Goal: Information Seeking & Learning: Learn about a topic

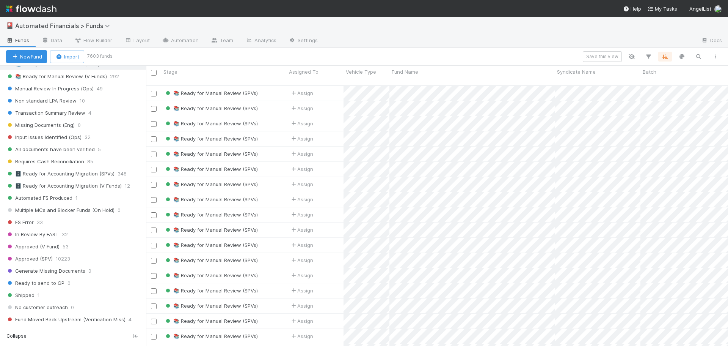
scroll to position [872, 0]
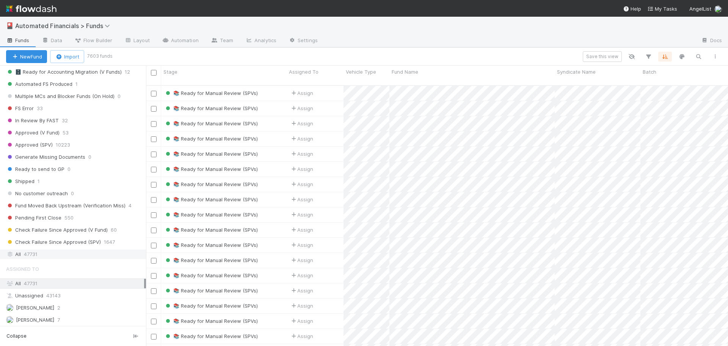
click at [36, 256] on span "47731" at bounding box center [31, 253] width 14 height 9
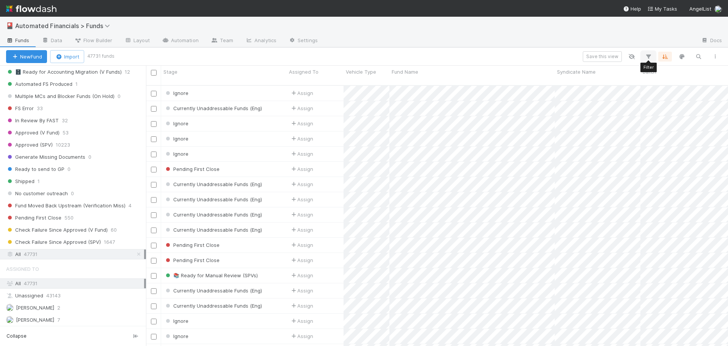
click at [648, 57] on icon "button" at bounding box center [649, 56] width 8 height 7
click at [544, 80] on button "Add Filter" at bounding box center [532, 79] width 228 height 11
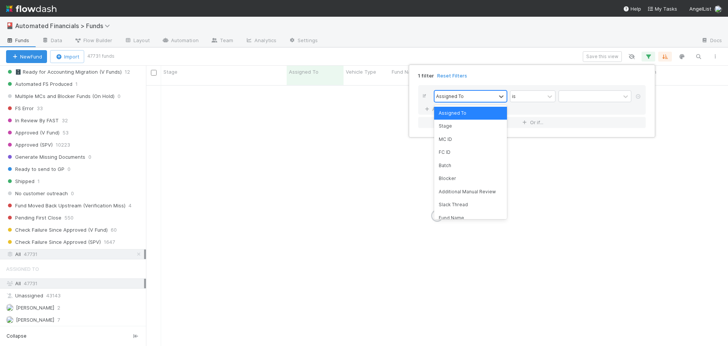
click at [485, 96] on div "Assigned To" at bounding box center [465, 96] width 61 height 11
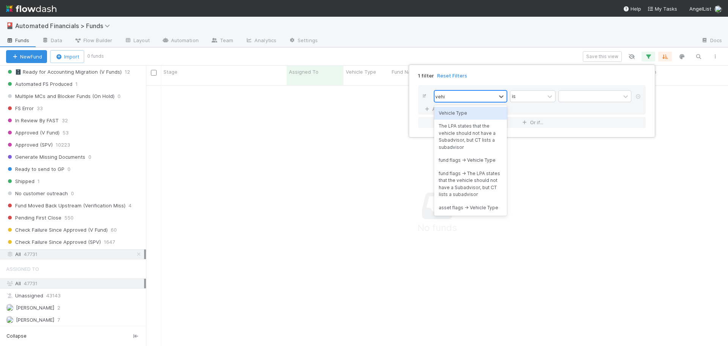
type input "vehic"
click at [474, 113] on div "Vehicle Type" at bounding box center [470, 113] width 73 height 13
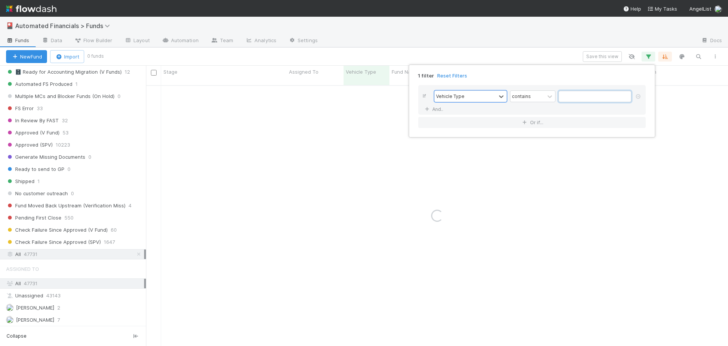
click at [570, 96] on input "text" at bounding box center [595, 96] width 73 height 11
click at [523, 96] on div "contains" at bounding box center [521, 96] width 19 height 7
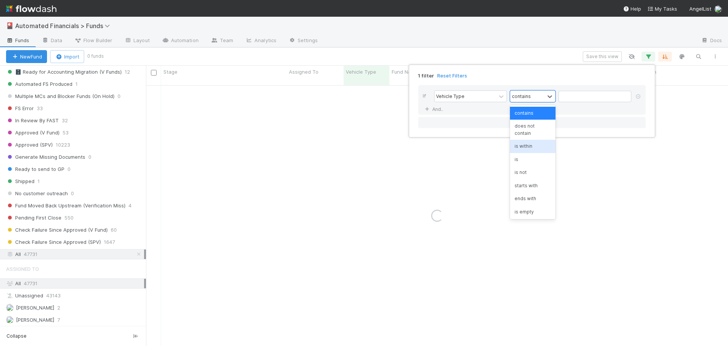
click at [523, 162] on div "is" at bounding box center [533, 159] width 46 height 13
click at [562, 97] on input "text" at bounding box center [595, 96] width 73 height 11
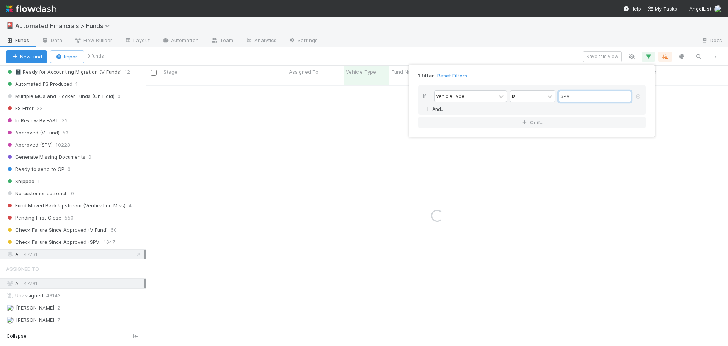
type input "SPV"
click at [438, 109] on link "And.." at bounding box center [435, 109] width 24 height 11
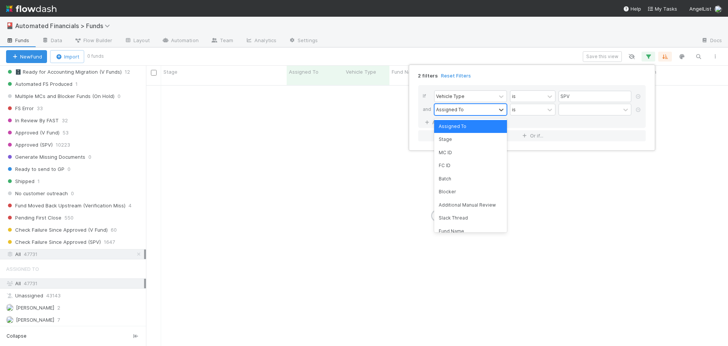
click at [450, 110] on div "Assigned To" at bounding box center [450, 109] width 28 height 7
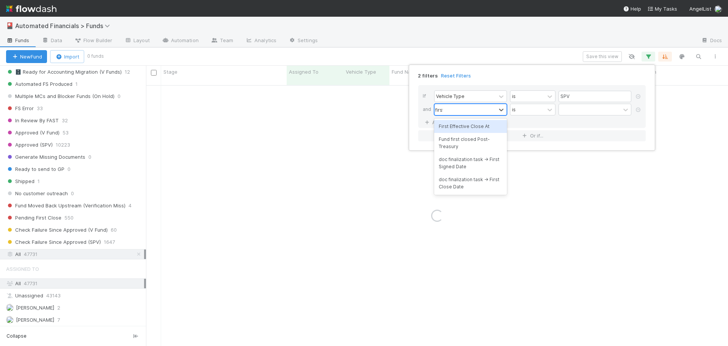
type input "first"
drag, startPoint x: 468, startPoint y: 120, endPoint x: 469, endPoint y: 124, distance: 4.4
click at [468, 121] on div "First Effective Close At" at bounding box center [470, 126] width 73 height 13
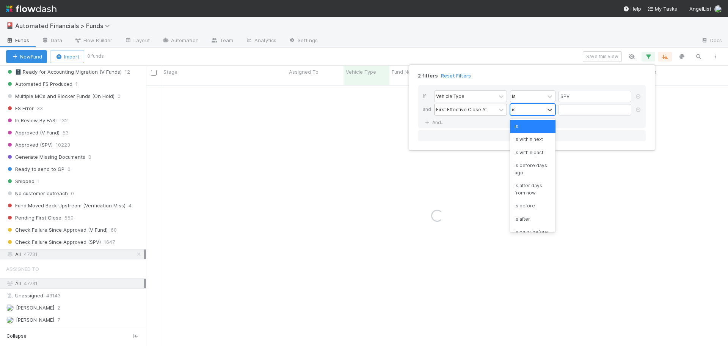
click at [515, 111] on div "is" at bounding box center [514, 109] width 4 height 7
click at [527, 207] on div "is before" at bounding box center [533, 205] width 46 height 13
click at [574, 110] on input "text" at bounding box center [595, 109] width 73 height 11
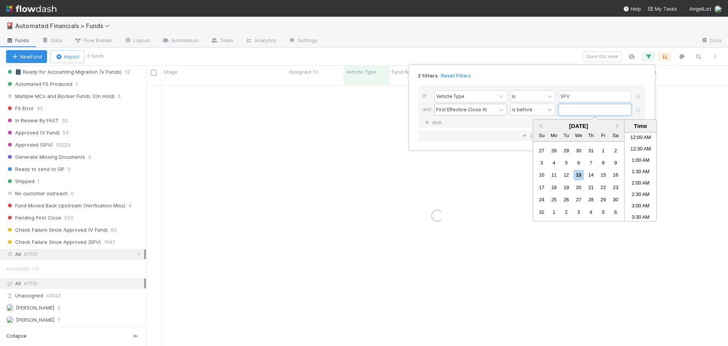
scroll to position [189, 0]
click at [539, 127] on button "Previous Month" at bounding box center [540, 126] width 12 height 12
click at [544, 151] on div "1" at bounding box center [542, 150] width 10 height 10
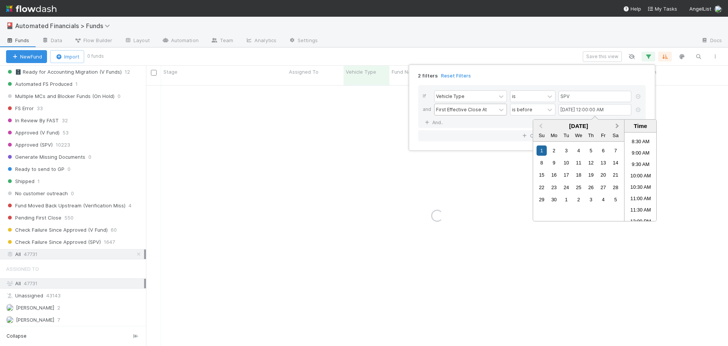
click at [619, 126] on button "Next Month" at bounding box center [618, 126] width 12 height 12
type input "[DATE] 12:00:00 AM"
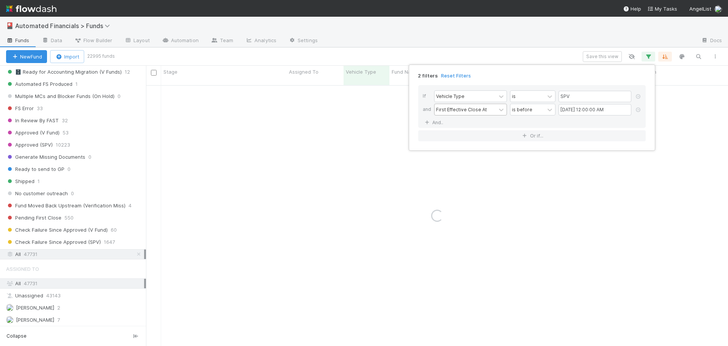
click at [493, 127] on div "If Vehicle Type is SPV and First Effective Close At is before [DATE] 12:00:00 A…" at bounding box center [532, 106] width 228 height 43
click at [439, 122] on link "And.." at bounding box center [435, 122] width 24 height 11
click at [448, 123] on div "Assigned To" at bounding box center [450, 122] width 28 height 7
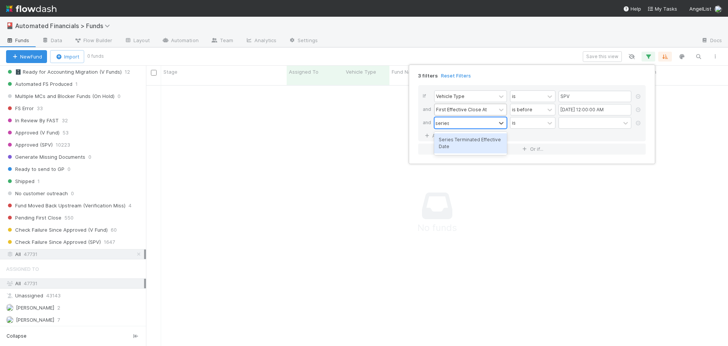
type input "series"
click at [448, 141] on div "Series Terminated Effective Date" at bounding box center [470, 143] width 73 height 20
click at [523, 123] on div "is" at bounding box center [528, 122] width 34 height 11
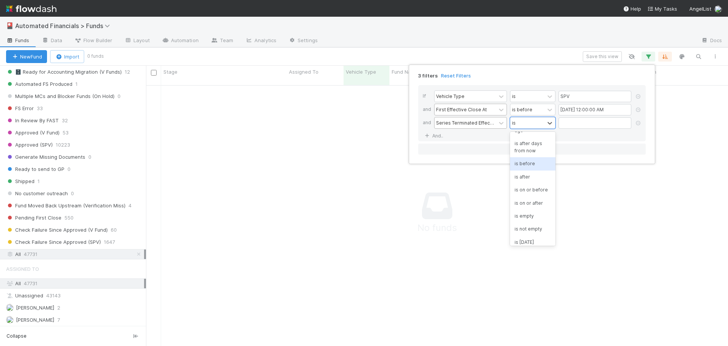
scroll to position [76, 0]
click at [523, 201] on div "is empty" at bounding box center [533, 195] width 46 height 13
click at [435, 135] on link "And.." at bounding box center [435, 135] width 24 height 11
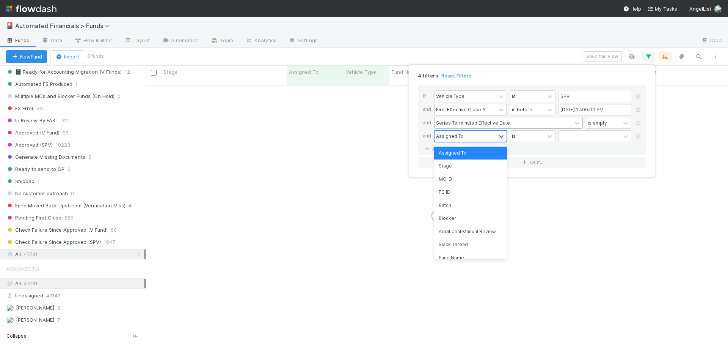
click at [445, 137] on div "Assigned To" at bounding box center [450, 135] width 28 height 7
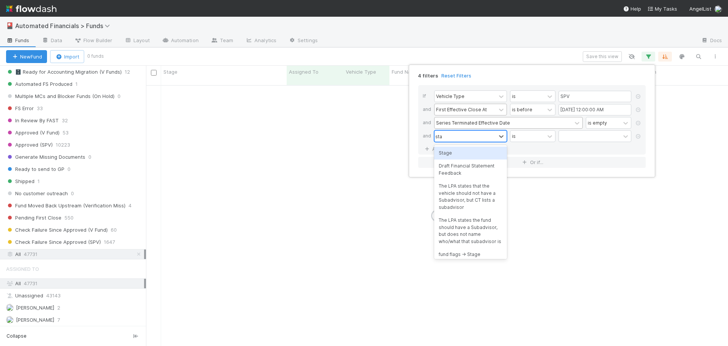
type input "stage"
click at [451, 153] on div "Stage" at bounding box center [470, 152] width 73 height 13
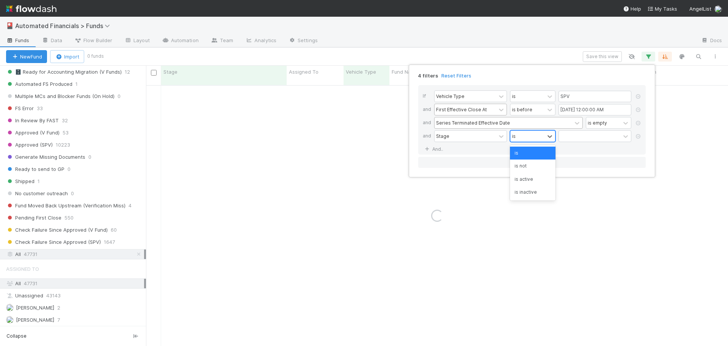
click at [514, 138] on div "is" at bounding box center [514, 135] width 4 height 7
click at [524, 169] on div "is not" at bounding box center [533, 165] width 46 height 13
click at [564, 137] on div at bounding box center [589, 135] width 61 height 11
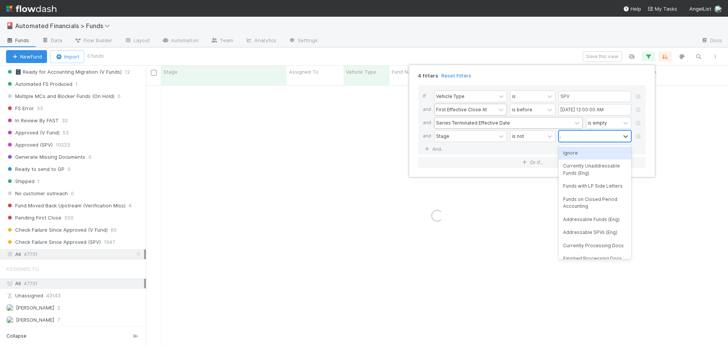
type input "appr"
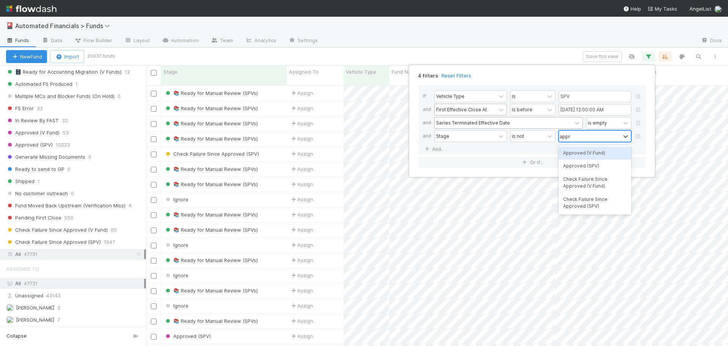
scroll to position [261, 577]
click at [572, 152] on div "Approved (V Fund)" at bounding box center [595, 152] width 73 height 13
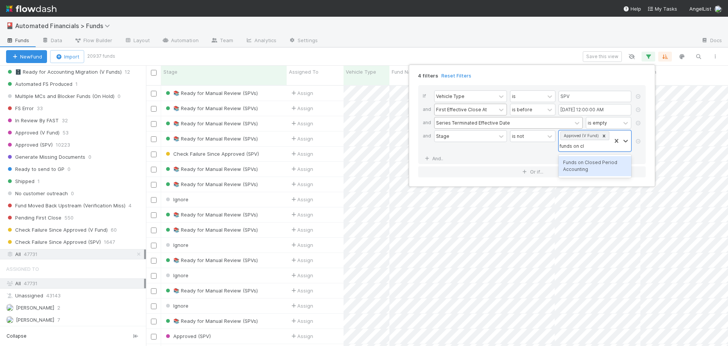
type input "funds on clo"
click at [609, 165] on div "Funds on Closed Period Accounting" at bounding box center [595, 166] width 73 height 20
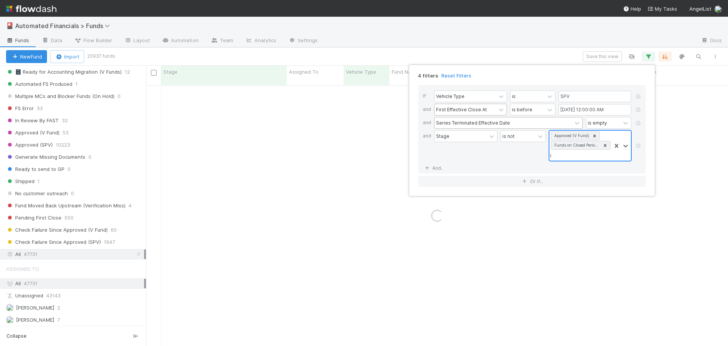
type input "ignore"
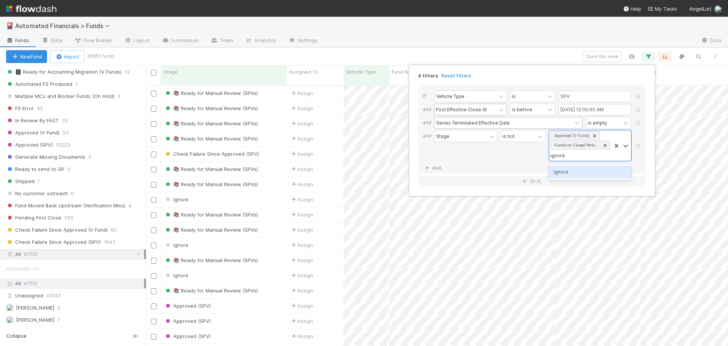
click at [559, 171] on div "Ignore" at bounding box center [590, 171] width 82 height 13
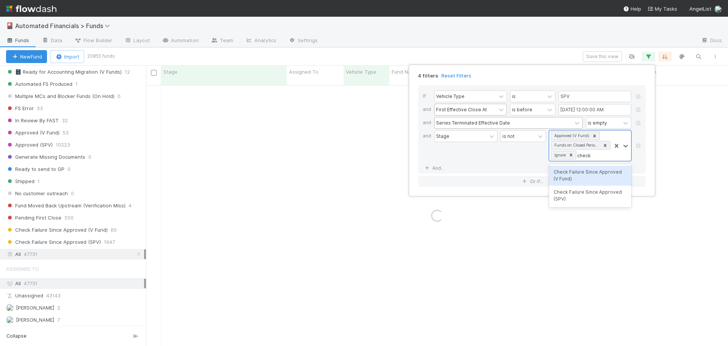
type input "check f"
click at [578, 194] on div "Check Failure Since Approved (SPV)" at bounding box center [590, 195] width 82 height 20
click at [479, 165] on div "Stage" at bounding box center [464, 155] width 61 height 50
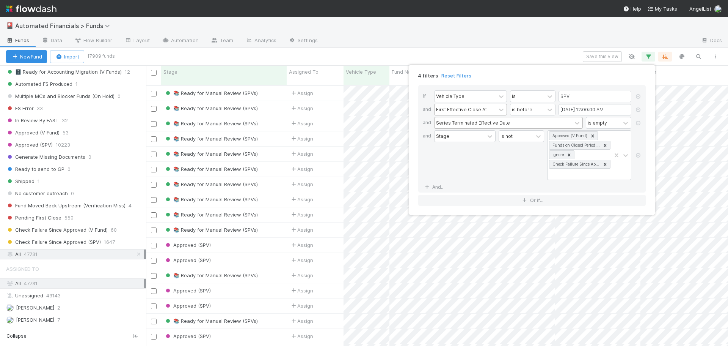
click at [507, 52] on div "4 filters Reset Filters If Vehicle Type is SPV and First Effective Close At is …" at bounding box center [364, 173] width 728 height 346
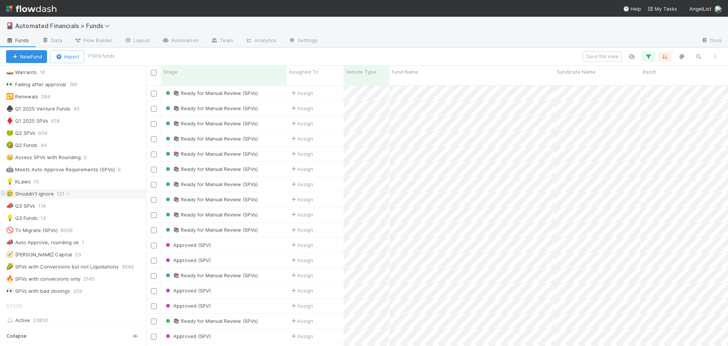
scroll to position [455, 0]
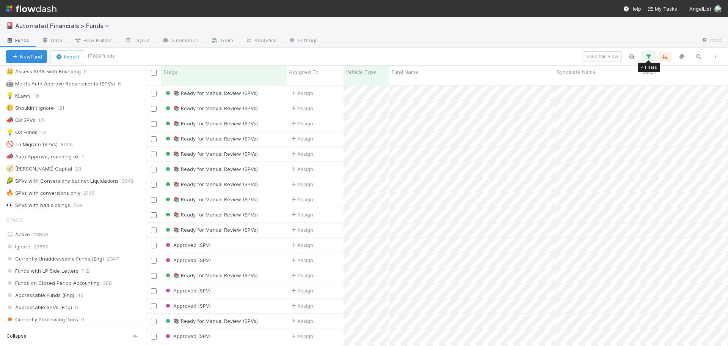
click at [648, 55] on icon "button" at bounding box center [649, 56] width 8 height 7
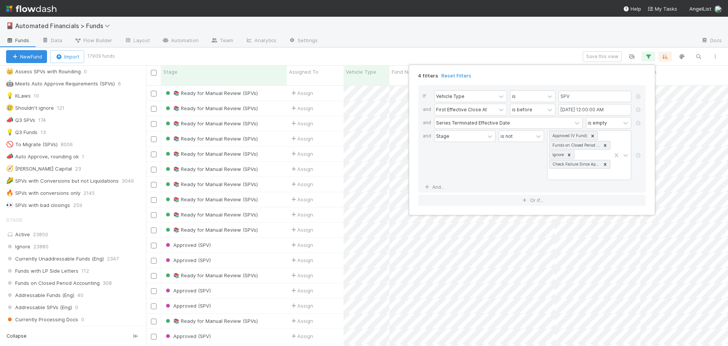
click at [477, 60] on div "4 filters Reset Filters If Vehicle Type is SPV and First Effective Close At is …" at bounding box center [364, 173] width 728 height 346
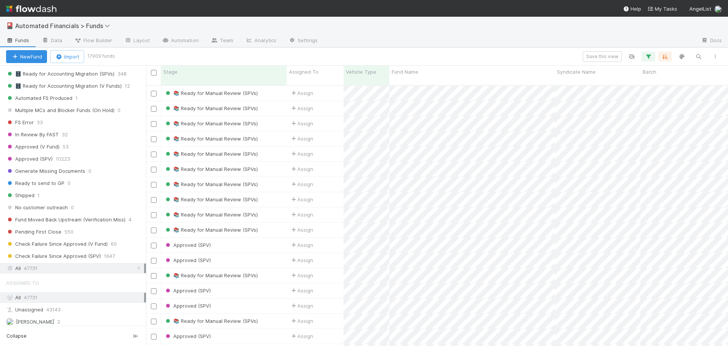
scroll to position [872, 0]
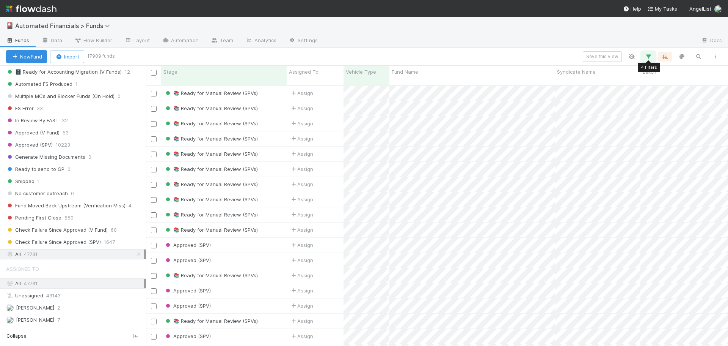
click at [647, 56] on icon "button" at bounding box center [649, 56] width 8 height 7
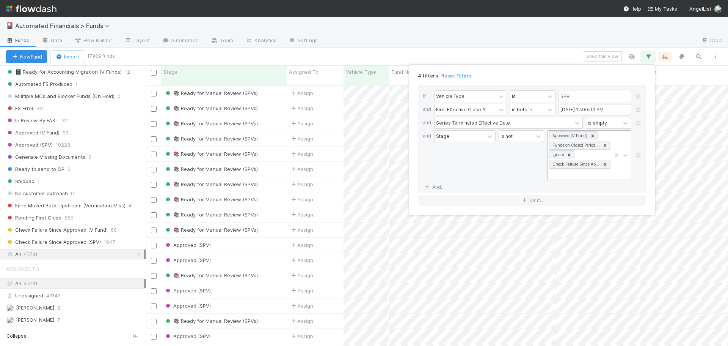
click at [593, 135] on icon at bounding box center [592, 135] width 5 height 5
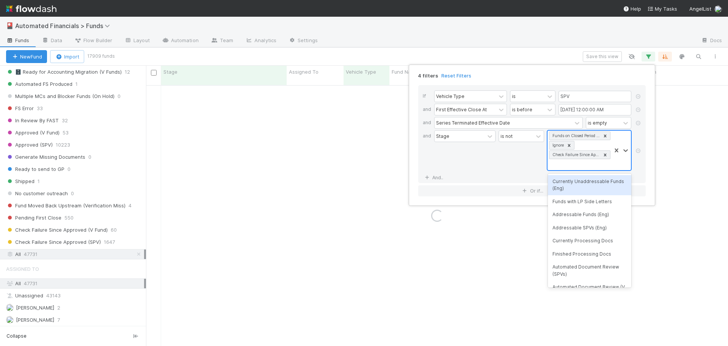
scroll to position [0, 0]
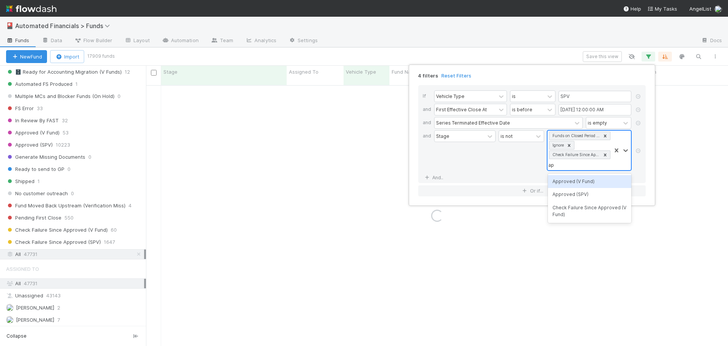
type input "approve"
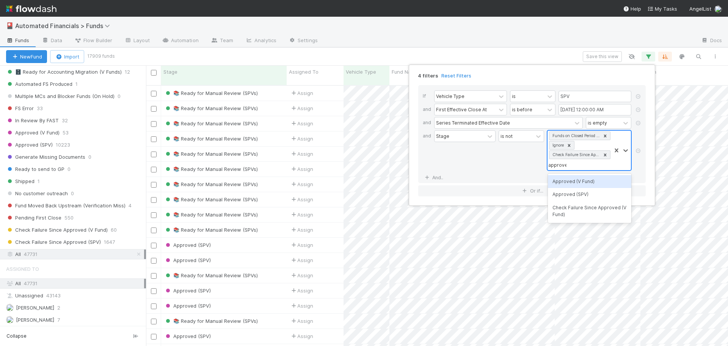
scroll to position [261, 577]
click at [592, 195] on div "Approved (SPV)" at bounding box center [589, 194] width 83 height 13
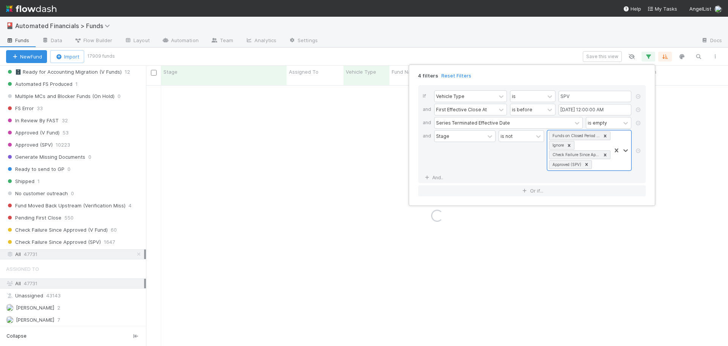
click at [523, 170] on div "Stage is not option Approved (SPV), selected. 0 results available. Select is fo…" at bounding box center [534, 151] width 200 height 42
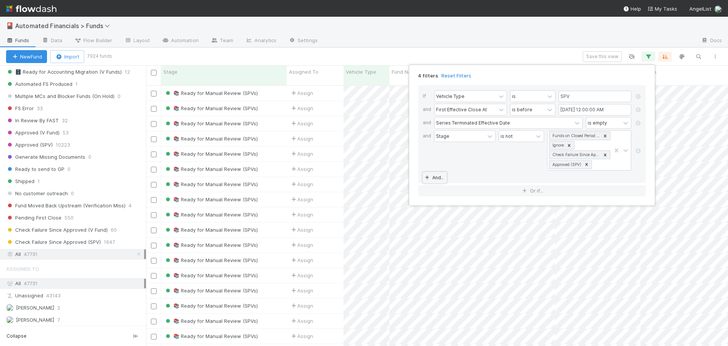
click at [439, 179] on link "And.." at bounding box center [435, 177] width 24 height 11
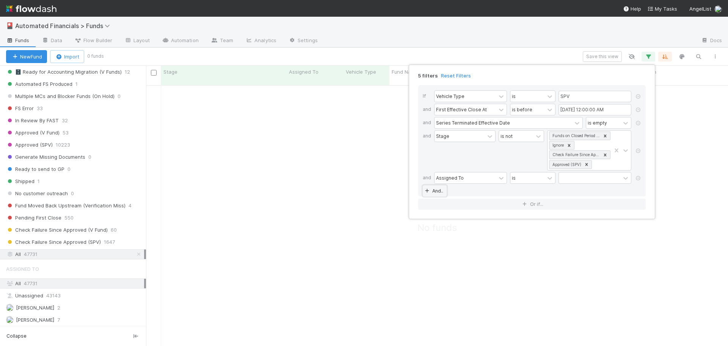
scroll to position [6, 6]
click at [451, 180] on div "Assigned To" at bounding box center [450, 177] width 28 height 7
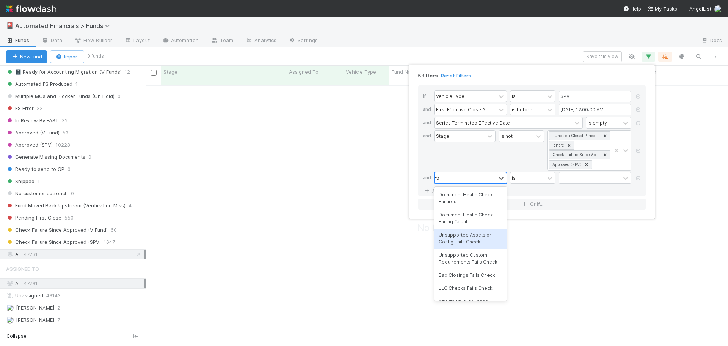
type input "f"
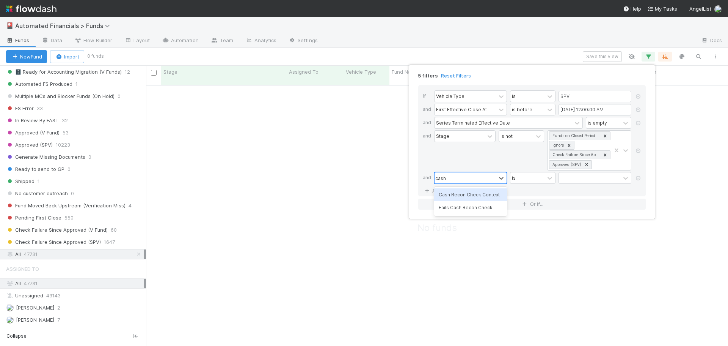
type input "cash"
click at [470, 210] on div "Fails Cash Recon Check" at bounding box center [470, 207] width 73 height 13
click at [568, 174] on label at bounding box center [568, 174] width 0 height 0
click at [562, 179] on input "checkbox" at bounding box center [562, 179] width 6 height 11
checkbox input "true"
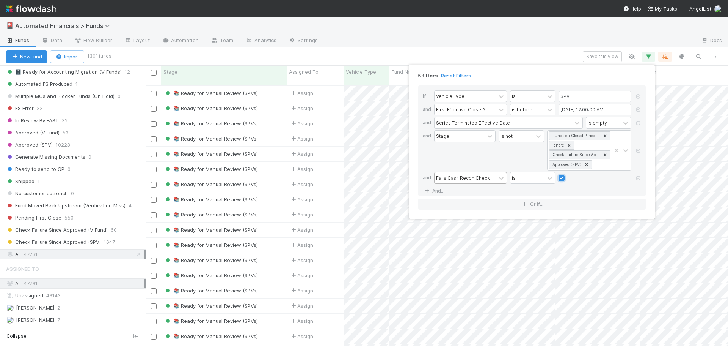
scroll to position [261, 577]
click at [433, 190] on link "And.." at bounding box center [435, 190] width 24 height 11
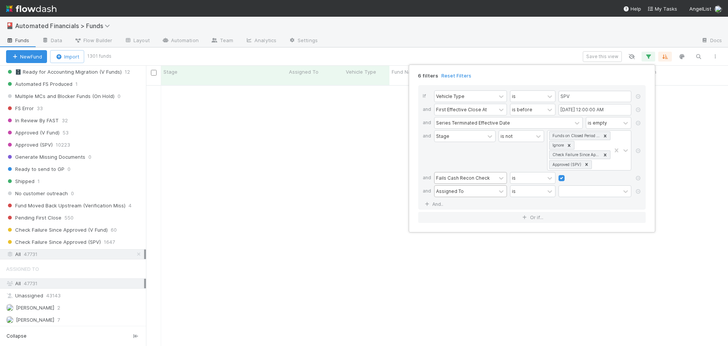
click at [449, 192] on div "Assigned To" at bounding box center [450, 190] width 28 height 7
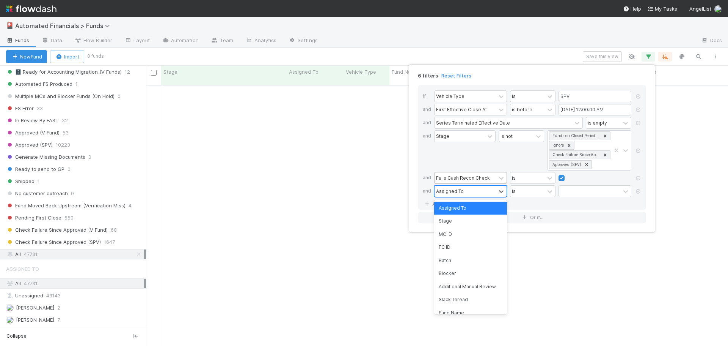
scroll to position [255, 577]
click at [462, 163] on div "Stage" at bounding box center [464, 150] width 61 height 40
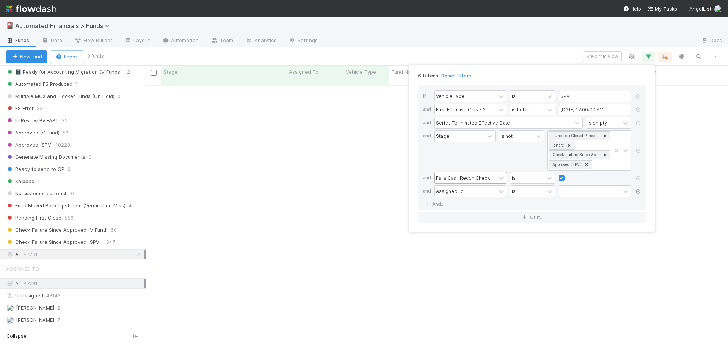
click at [638, 191] on icon at bounding box center [639, 191] width 8 height 5
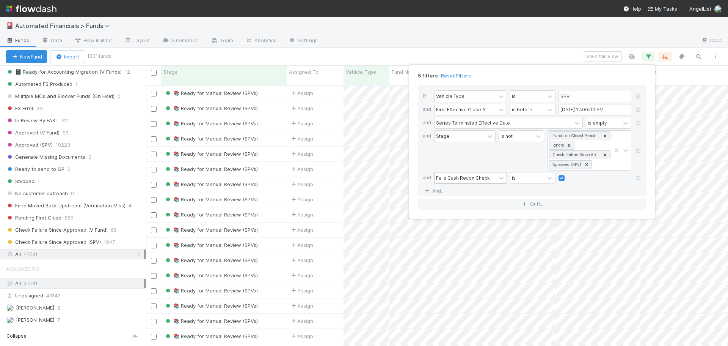
scroll to position [261, 577]
click at [515, 54] on div "5 filters Reset Filters If Vehicle Type is SPV and First Effective Close At is …" at bounding box center [364, 173] width 728 height 346
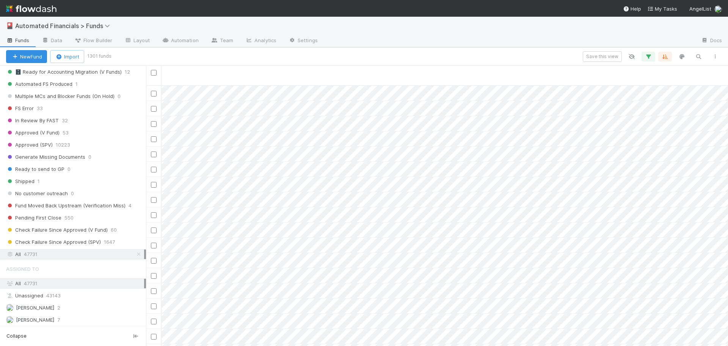
scroll to position [0, 9367]
click at [669, 56] on button "button" at bounding box center [665, 57] width 14 height 10
click at [662, 84] on icon at bounding box center [661, 86] width 8 height 5
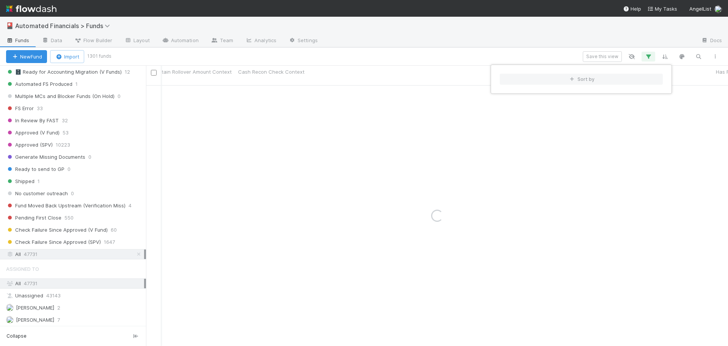
click at [338, 54] on div "Sort by" at bounding box center [364, 173] width 728 height 346
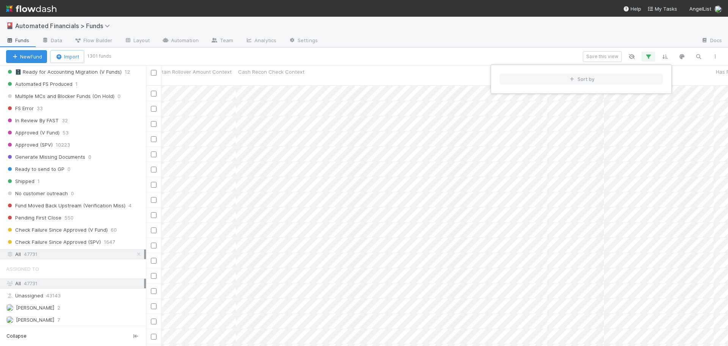
drag, startPoint x: 498, startPoint y: 49, endPoint x: 489, endPoint y: 53, distance: 10.2
click at [498, 49] on div "Sort by" at bounding box center [364, 173] width 728 height 346
click at [488, 57] on div "Save this view" at bounding box center [417, 56] width 614 height 11
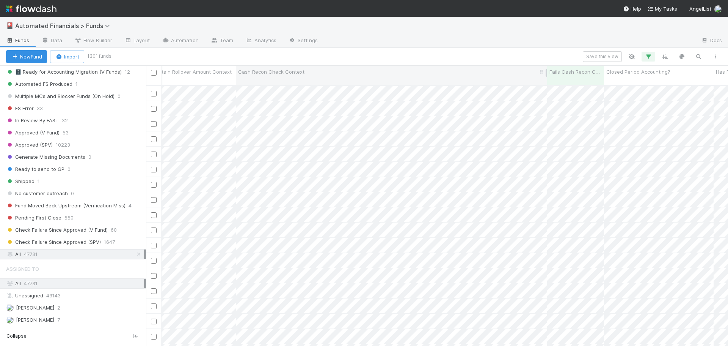
click at [506, 72] on div "Cash Recon Check Context" at bounding box center [391, 72] width 307 height 8
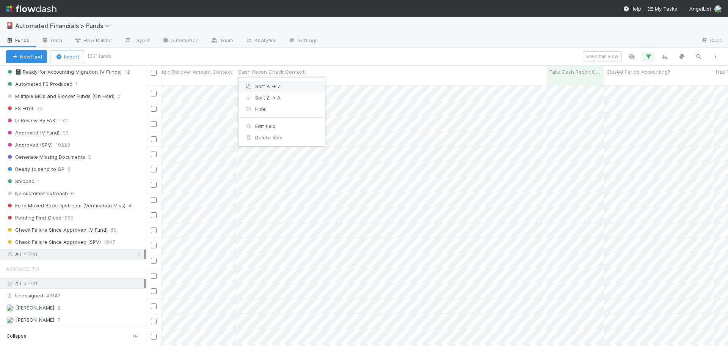
click at [266, 83] on div "Sort A → Z" at bounding box center [282, 85] width 86 height 11
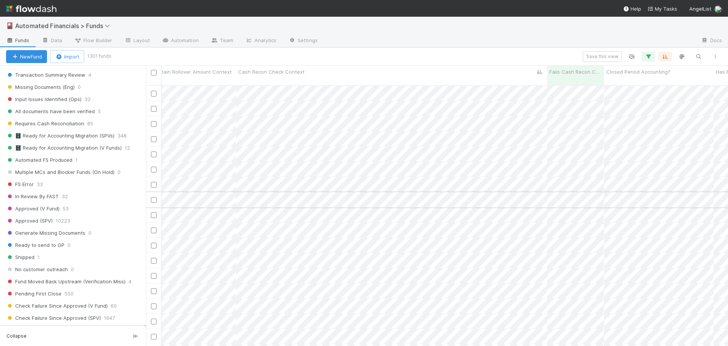
scroll to position [38, 8636]
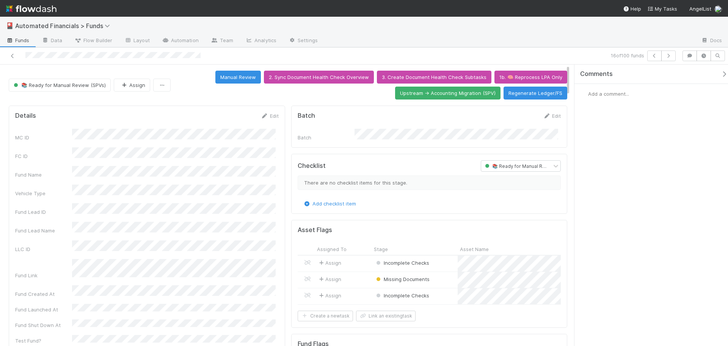
click at [153, 166] on div "Fund Name" at bounding box center [147, 172] width 264 height 13
copy div
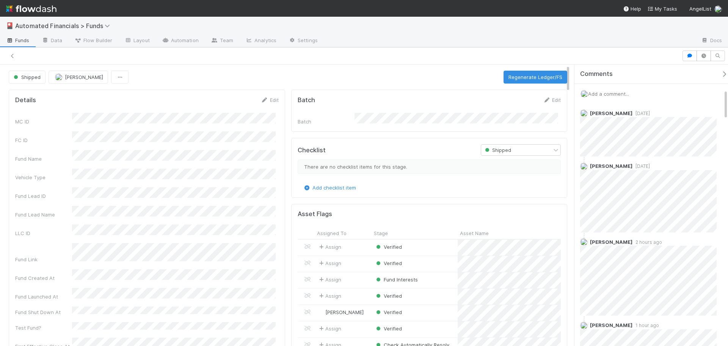
scroll to position [227, 0]
